Goal: Navigation & Orientation: Find specific page/section

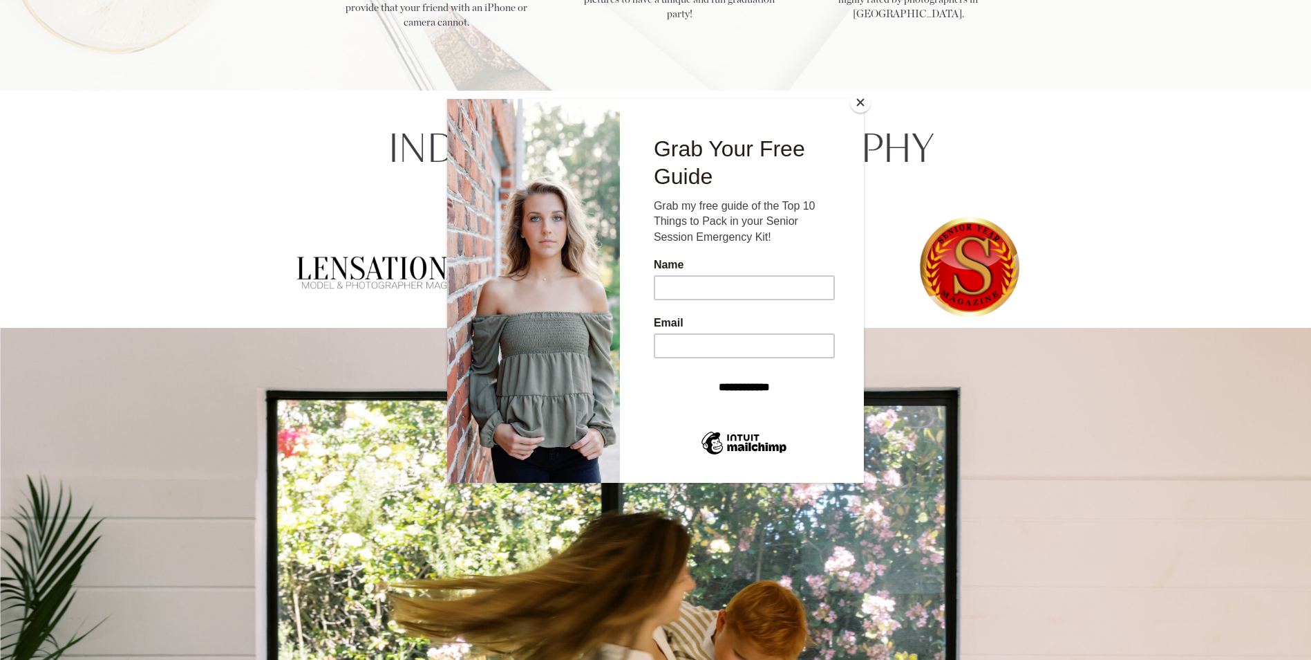
scroll to position [2489, 0]
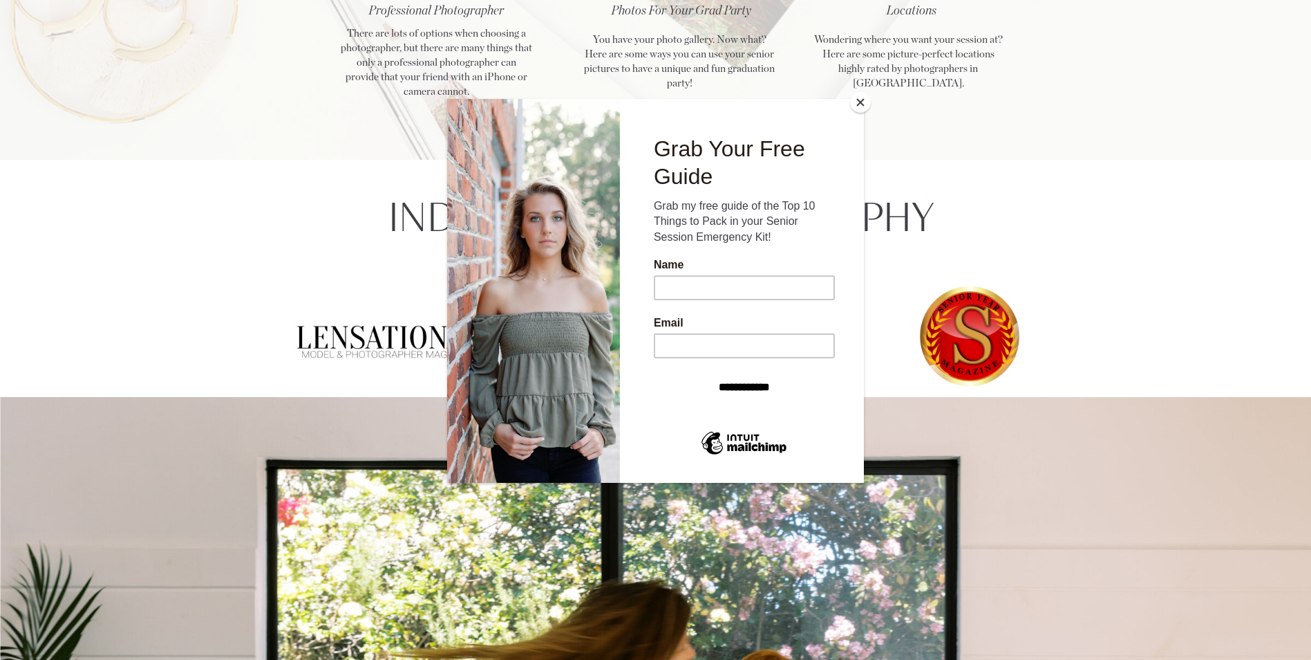
click at [861, 106] on button "Close" at bounding box center [860, 102] width 21 height 21
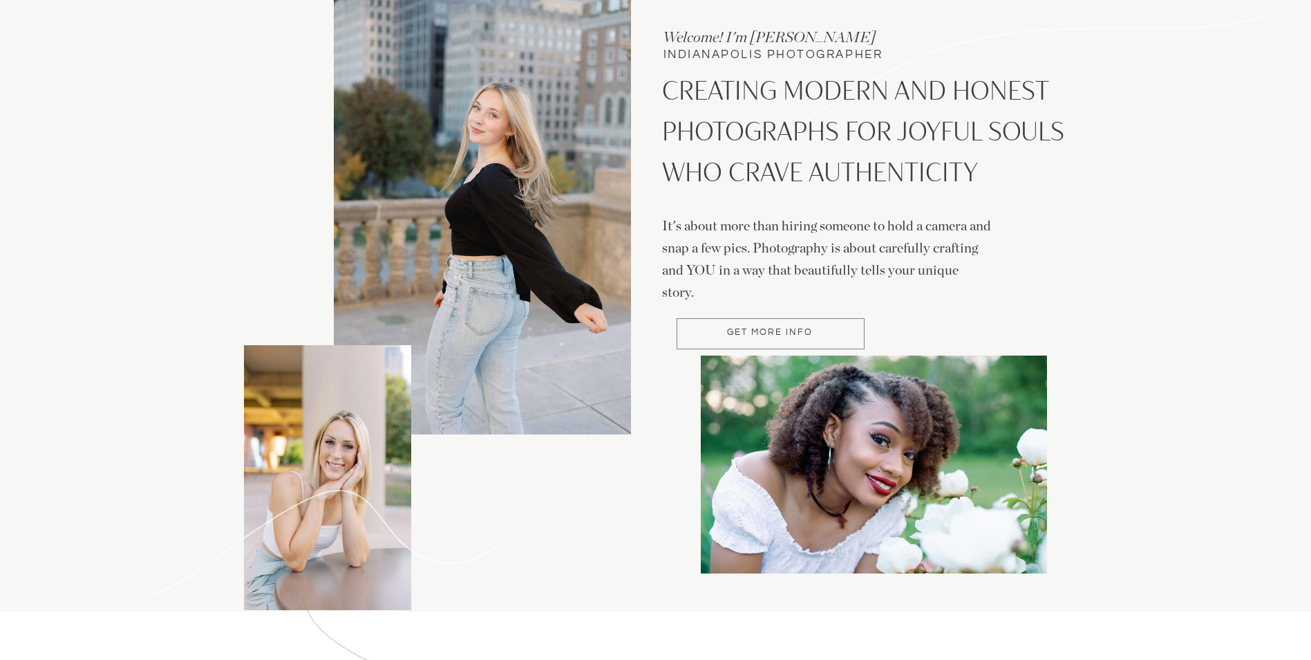
scroll to position [0, 0]
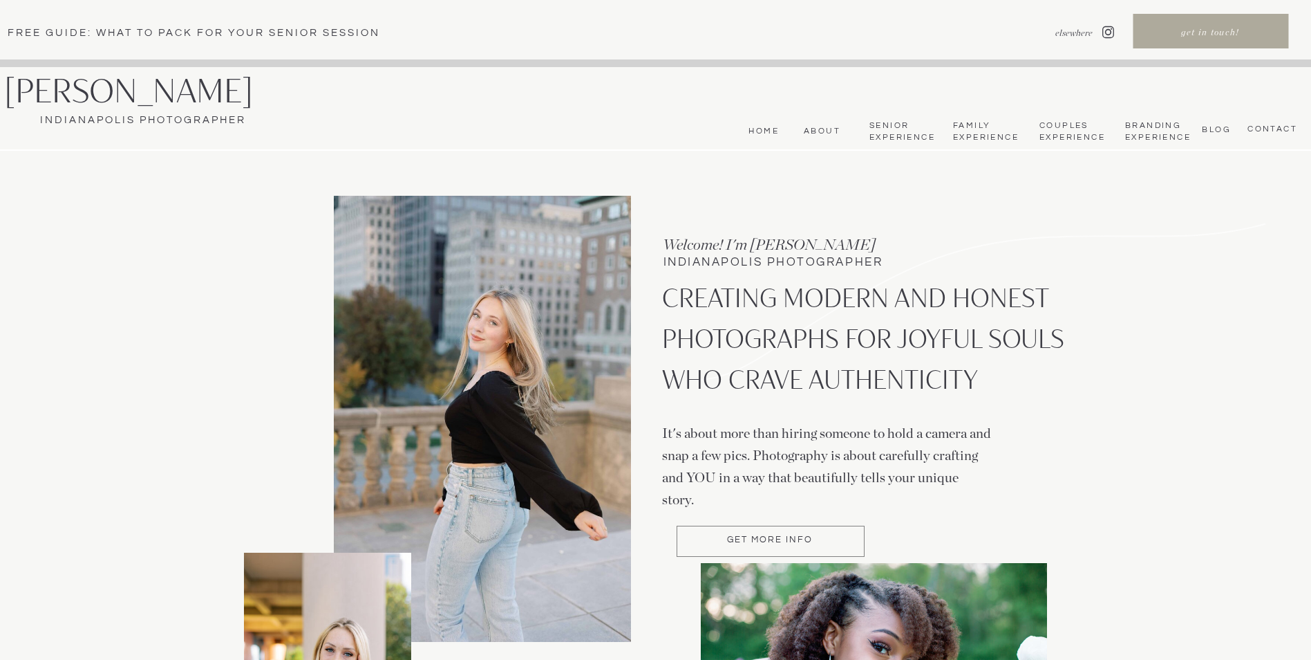
click at [1081, 133] on nav "Couples Experience" at bounding box center [1072, 131] width 64 height 23
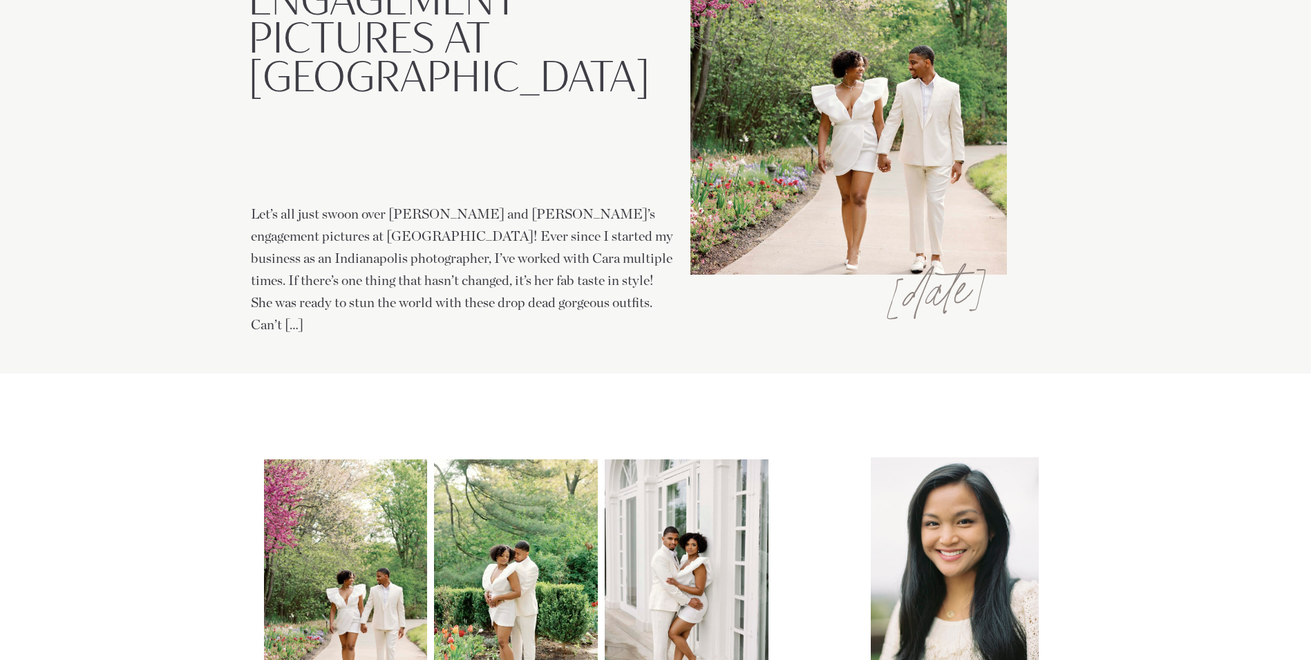
scroll to position [553, 0]
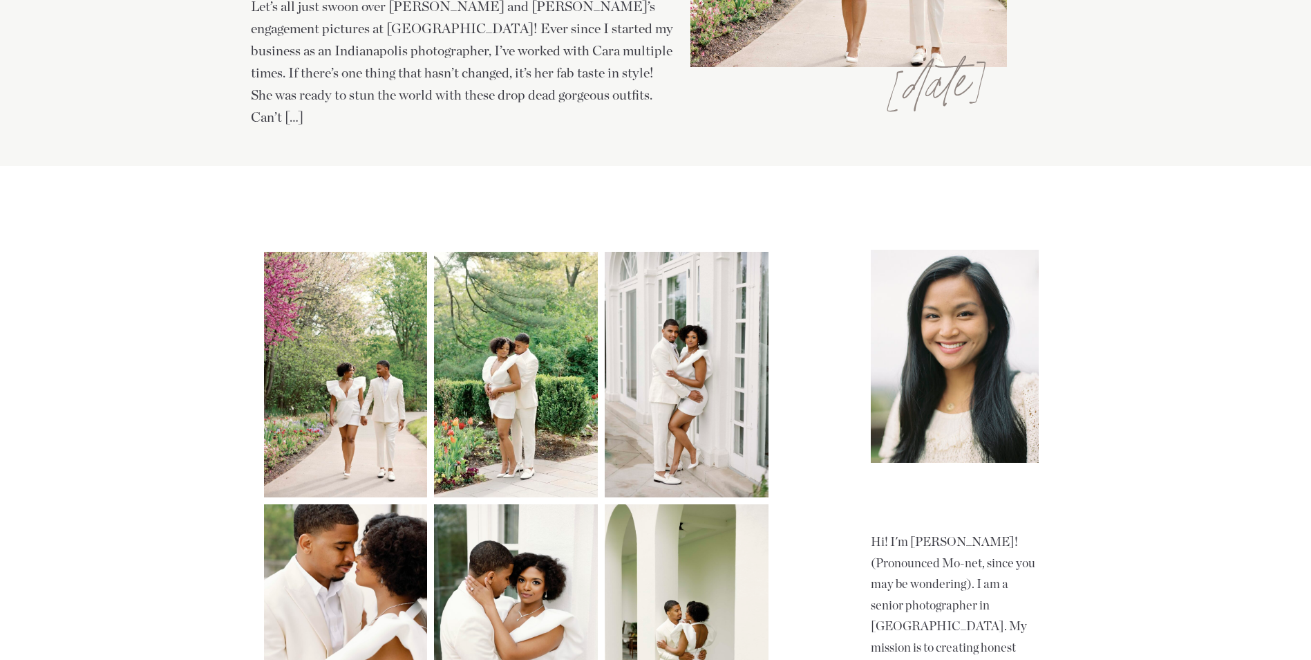
click at [353, 403] on img at bounding box center [346, 374] width 164 height 245
click at [665, 398] on img at bounding box center [687, 374] width 164 height 245
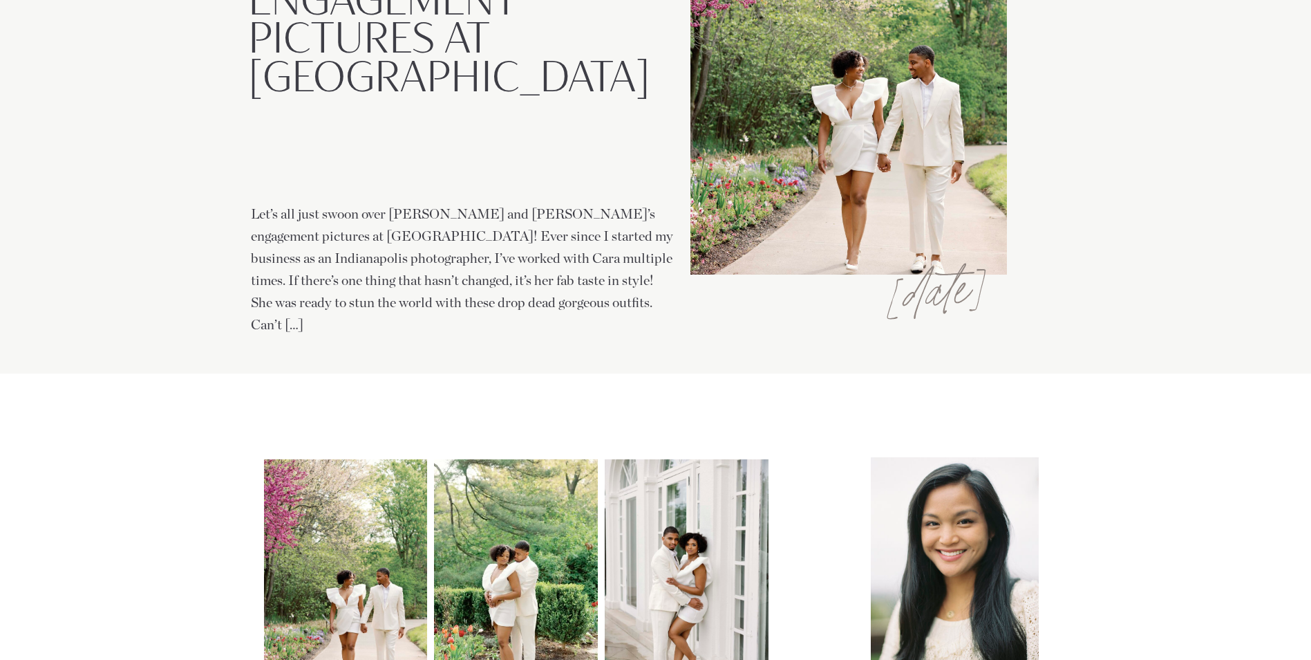
scroll to position [0, 0]
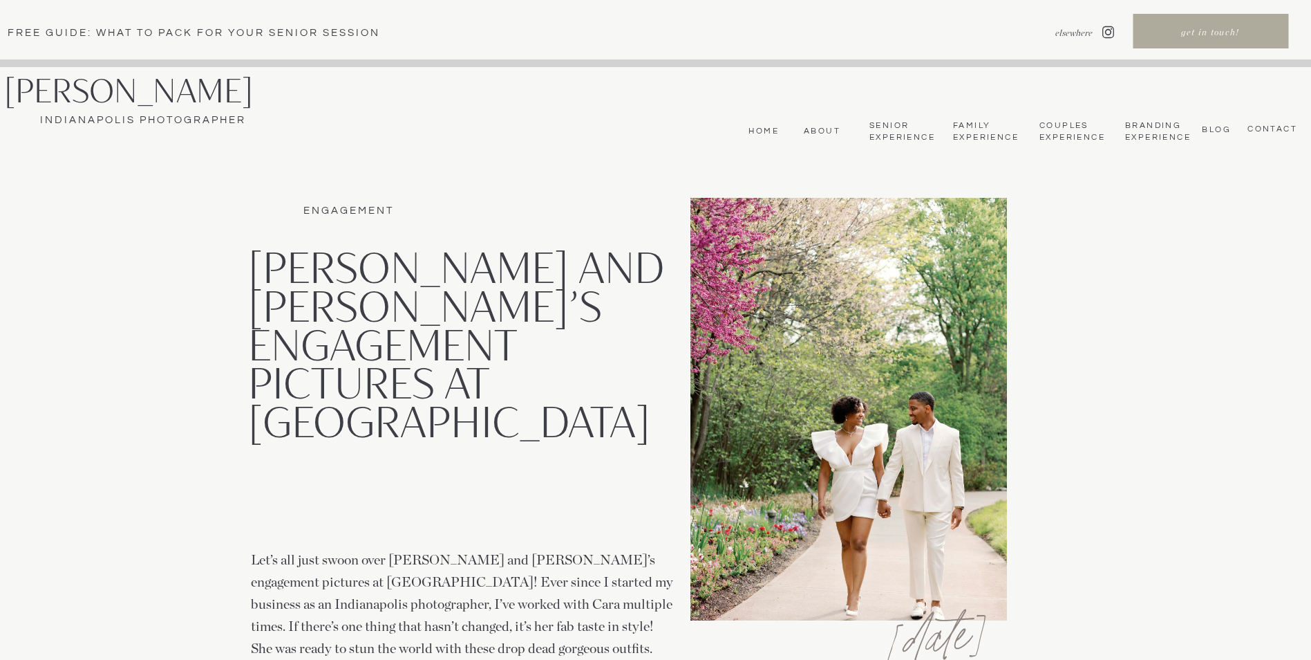
click at [826, 131] on nav "About" at bounding box center [819, 131] width 41 height 11
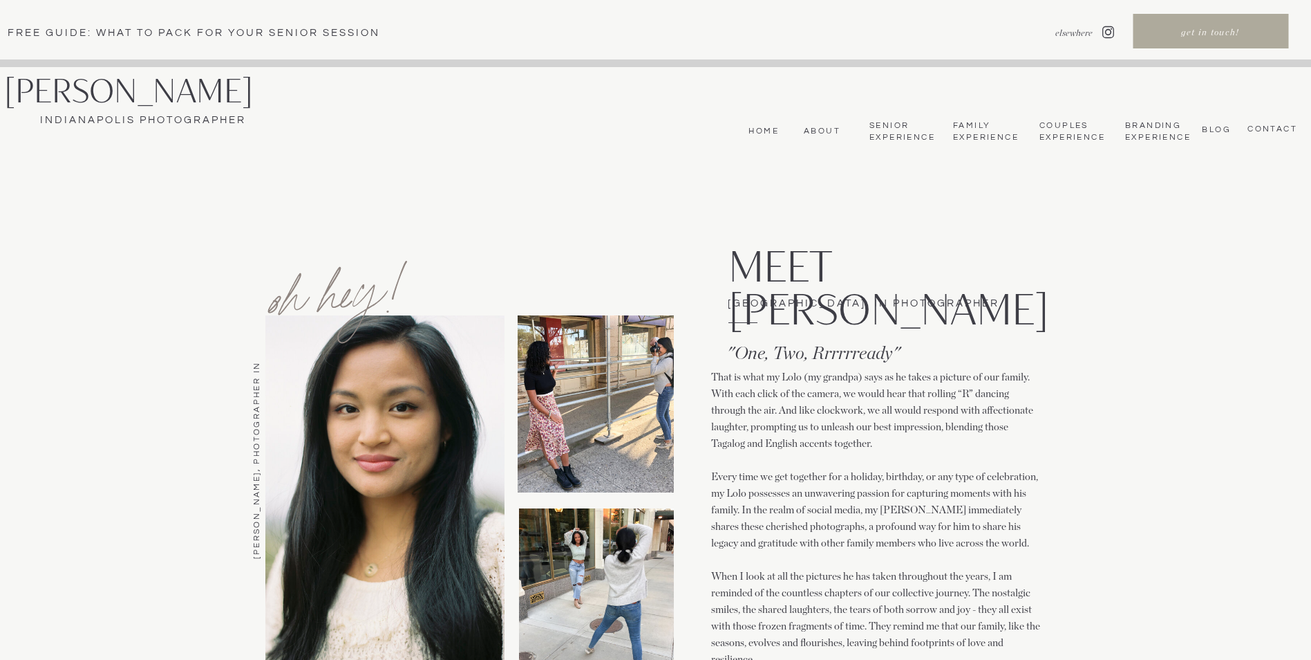
click at [765, 128] on nav "Home" at bounding box center [762, 131] width 34 height 11
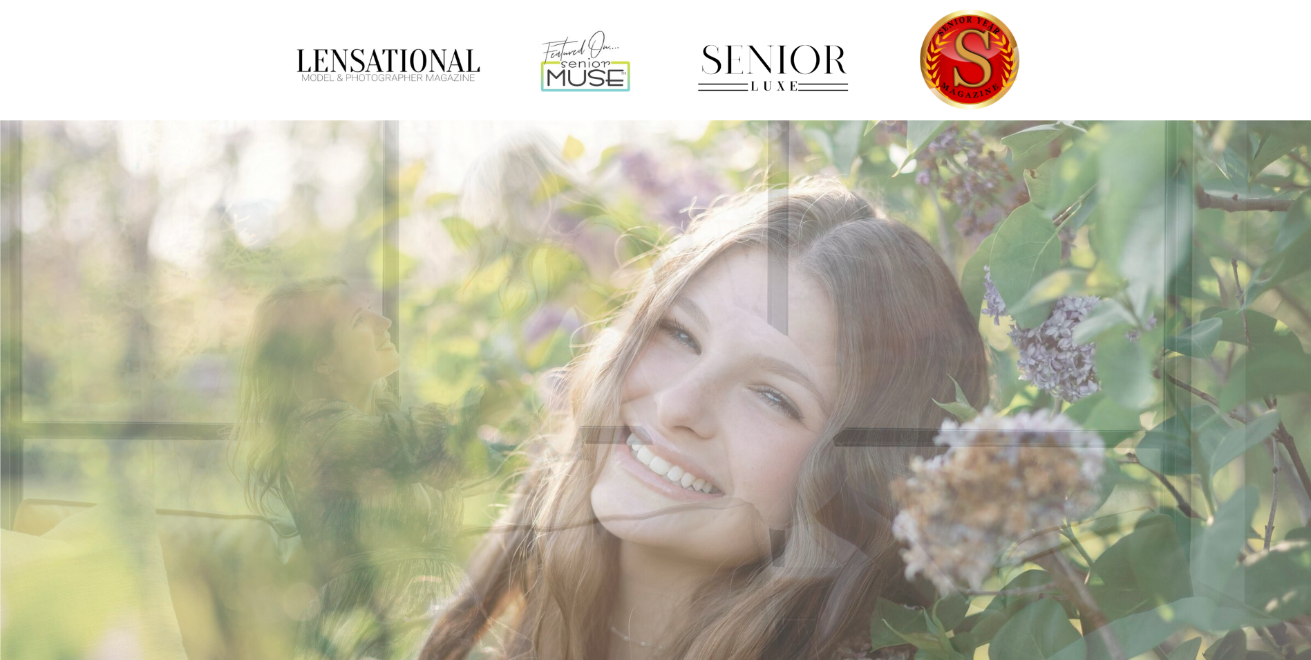
scroll to position [2835, 0]
